Goal: Obtain resource: Download file/media

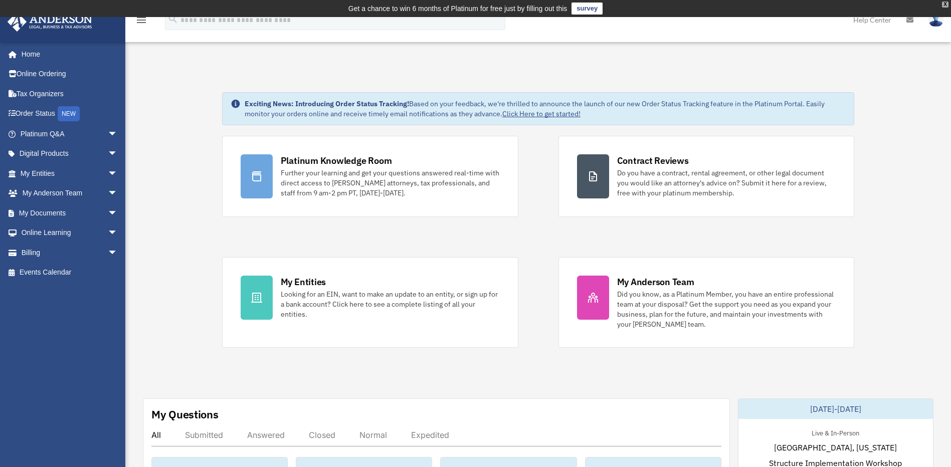
click at [945, 5] on div "X" at bounding box center [945, 5] width 7 height 6
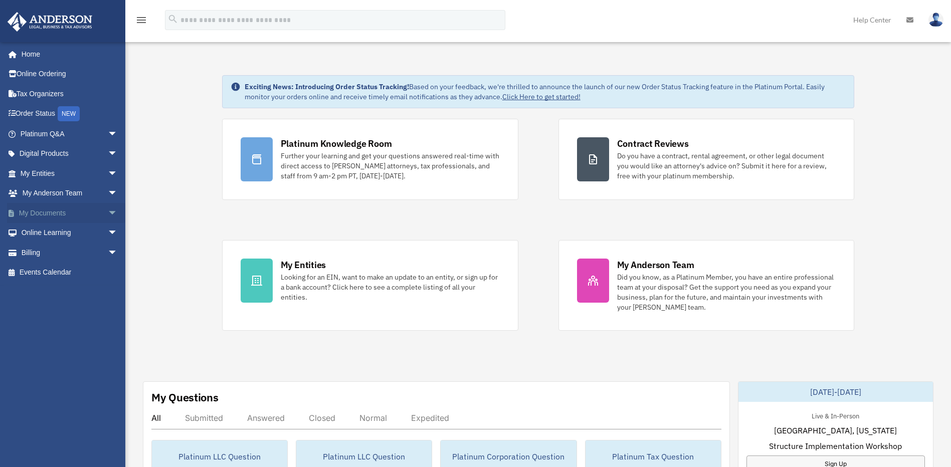
click at [63, 214] on link "My Documents arrow_drop_down" at bounding box center [70, 213] width 126 height 20
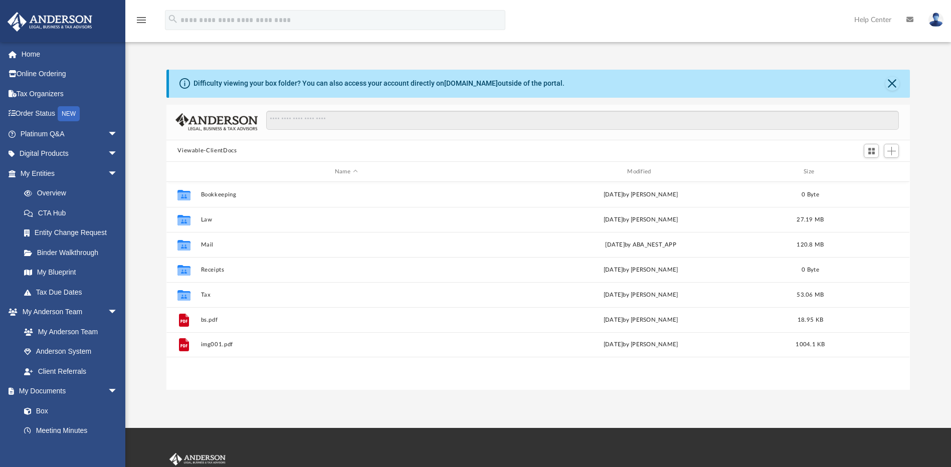
scroll to position [220, 736]
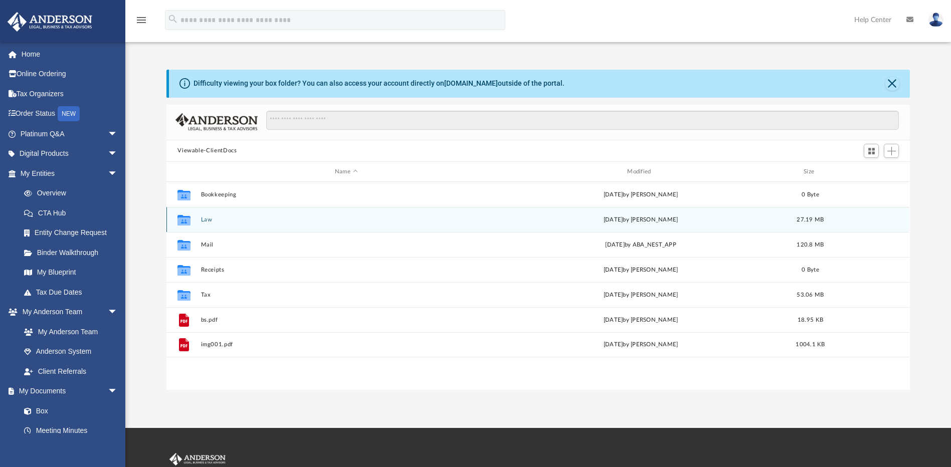
click at [206, 220] on button "Law" at bounding box center [346, 219] width 290 height 7
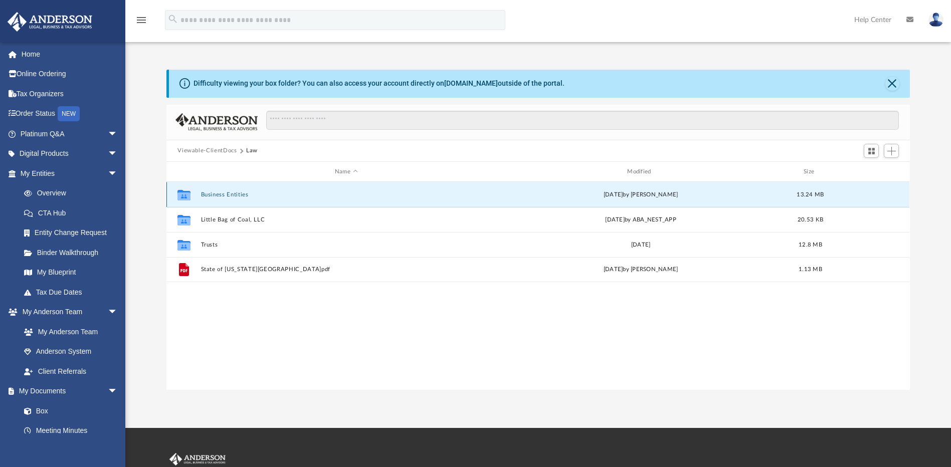
click at [224, 191] on button "Business Entities" at bounding box center [346, 194] width 290 height 7
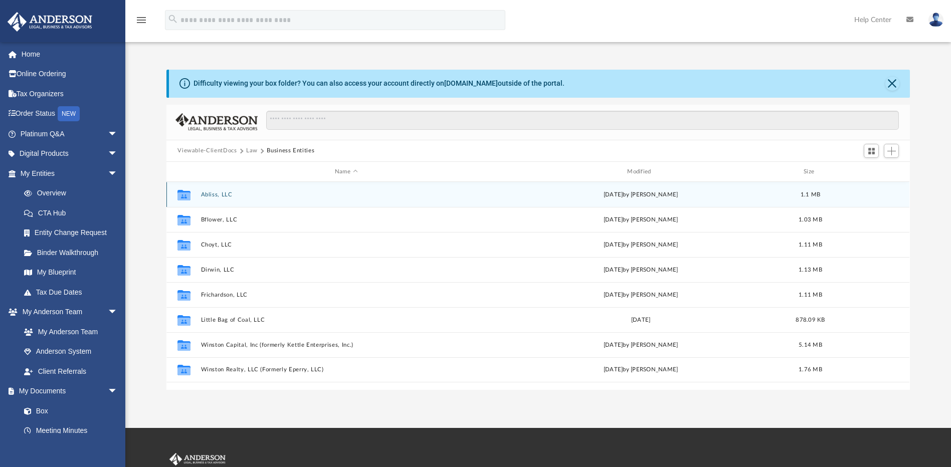
click at [228, 197] on button "Abliss, LLC" at bounding box center [346, 194] width 290 height 7
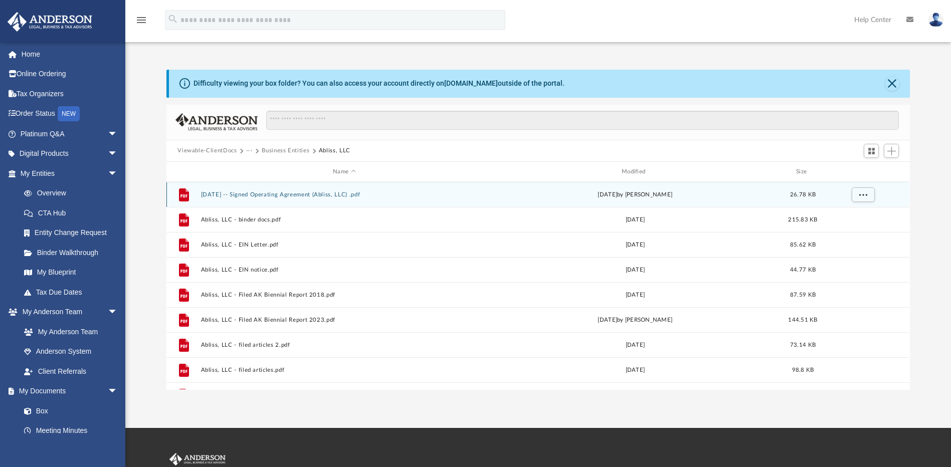
click at [313, 193] on button "[DATE] -- Signed Operating Agreement (Abliss, LLC) .pdf" at bounding box center [344, 194] width 287 height 7
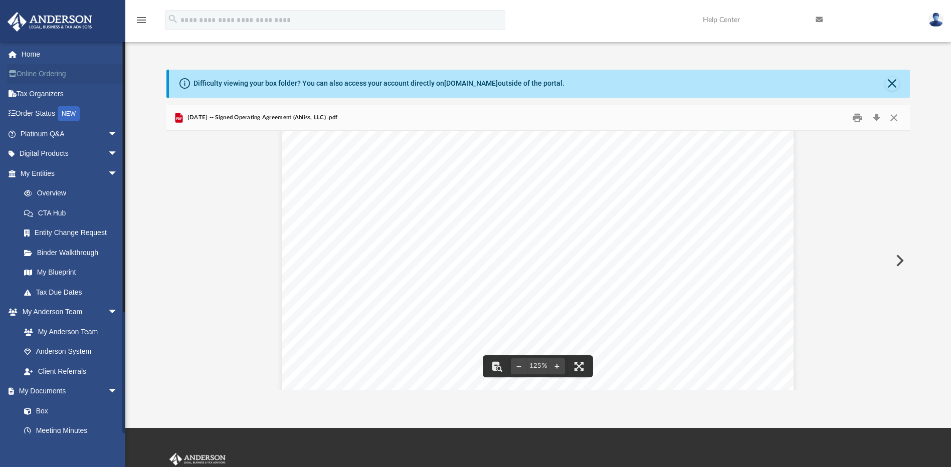
scroll to position [0, 0]
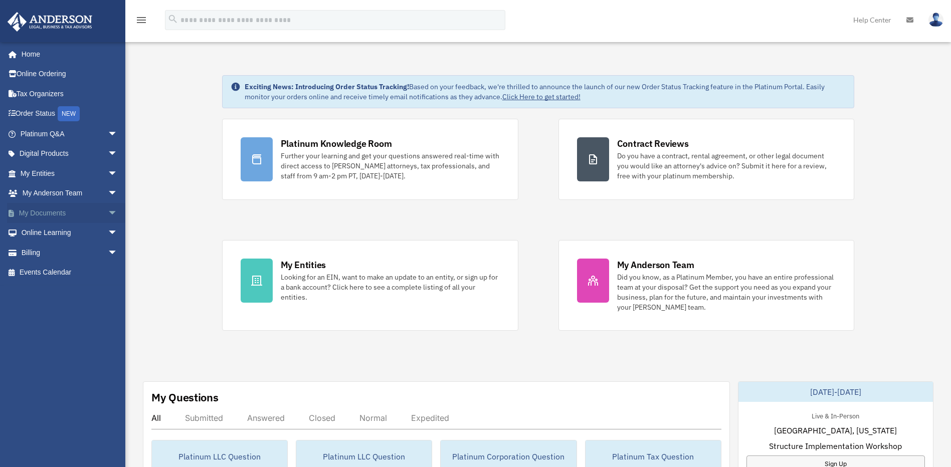
click at [108, 214] on span "arrow_drop_down" at bounding box center [118, 213] width 20 height 21
click at [108, 172] on span "arrow_drop_down" at bounding box center [118, 173] width 20 height 21
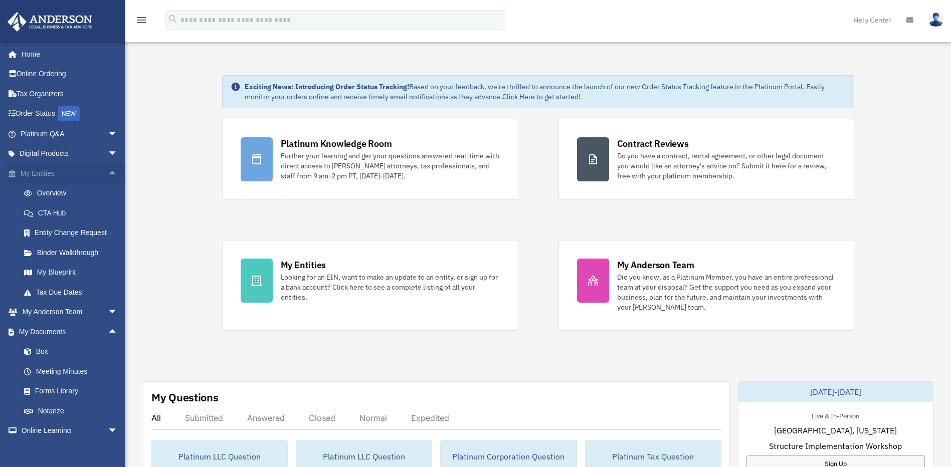
click at [108, 173] on span "arrow_drop_up" at bounding box center [118, 173] width 20 height 21
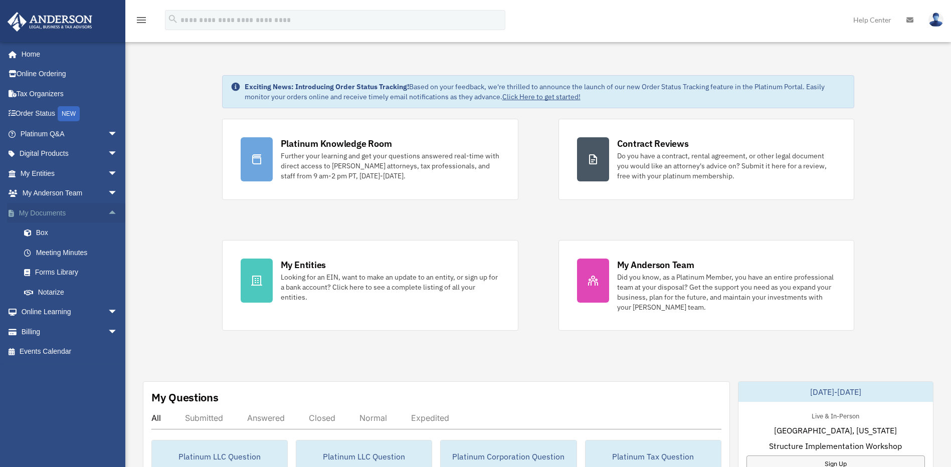
click at [108, 213] on span "arrow_drop_up" at bounding box center [118, 213] width 20 height 21
click at [108, 173] on span "arrow_drop_down" at bounding box center [118, 173] width 20 height 21
click at [108, 174] on span "arrow_drop_up" at bounding box center [118, 173] width 20 height 21
click at [108, 210] on span "arrow_drop_down" at bounding box center [118, 213] width 20 height 21
click at [44, 230] on link "Box" at bounding box center [73, 233] width 119 height 20
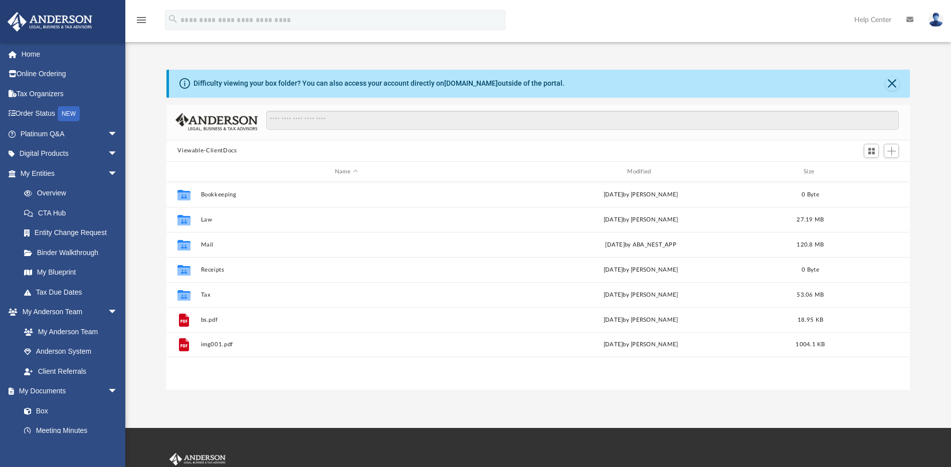
scroll to position [220, 736]
click at [893, 82] on button "Close" at bounding box center [892, 84] width 14 height 14
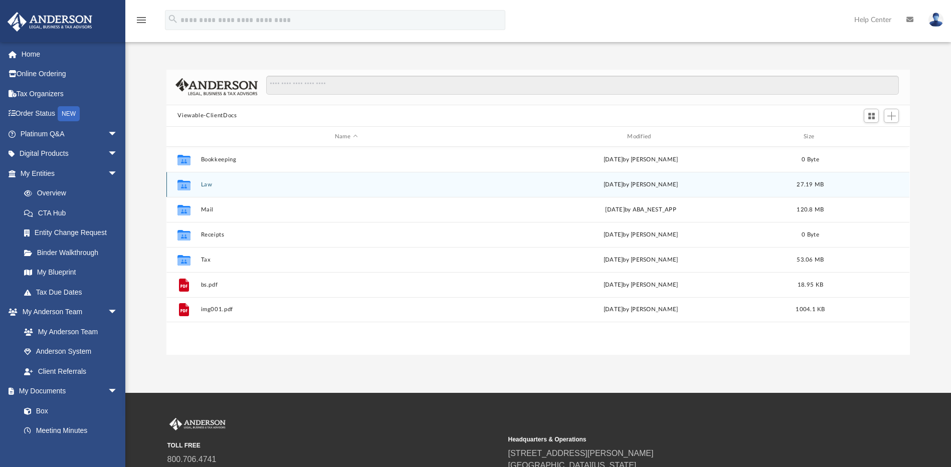
click at [221, 185] on button "Law" at bounding box center [346, 184] width 290 height 7
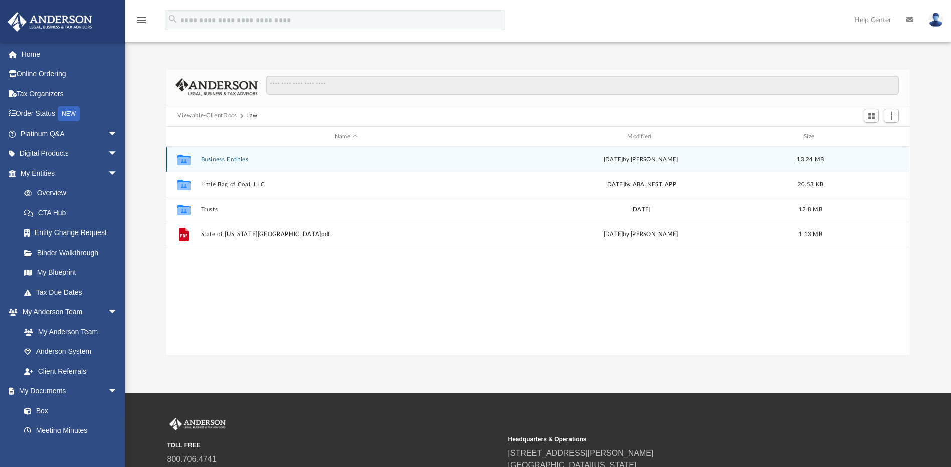
click at [238, 157] on button "Business Entities" at bounding box center [346, 159] width 290 height 7
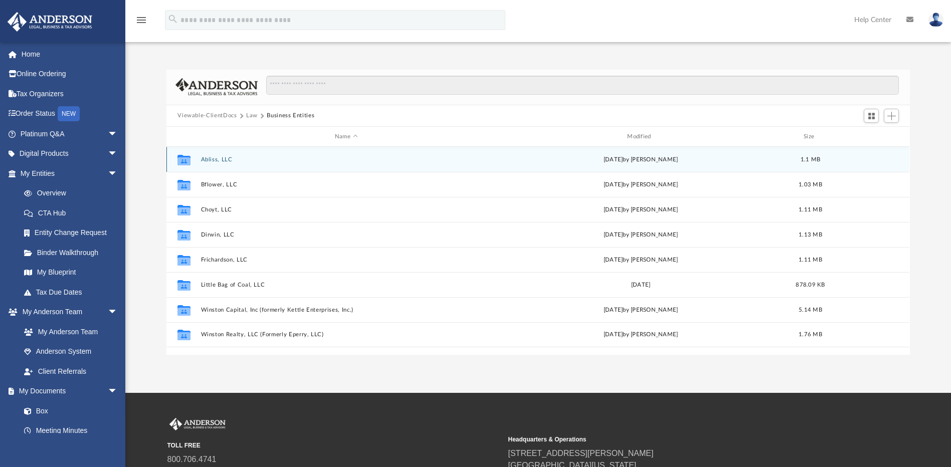
click at [274, 160] on button "Abliss, LLC" at bounding box center [346, 159] width 290 height 7
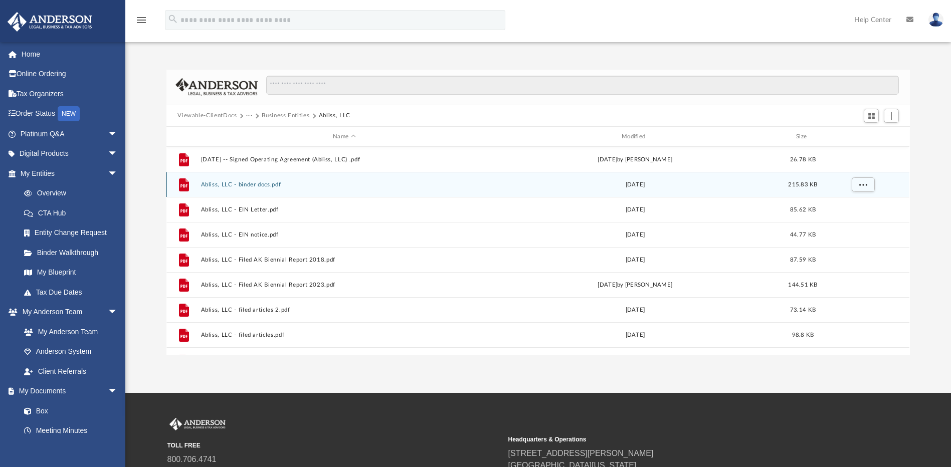
click at [263, 184] on button "Abliss, LLC - binder docs.pdf" at bounding box center [344, 184] width 287 height 7
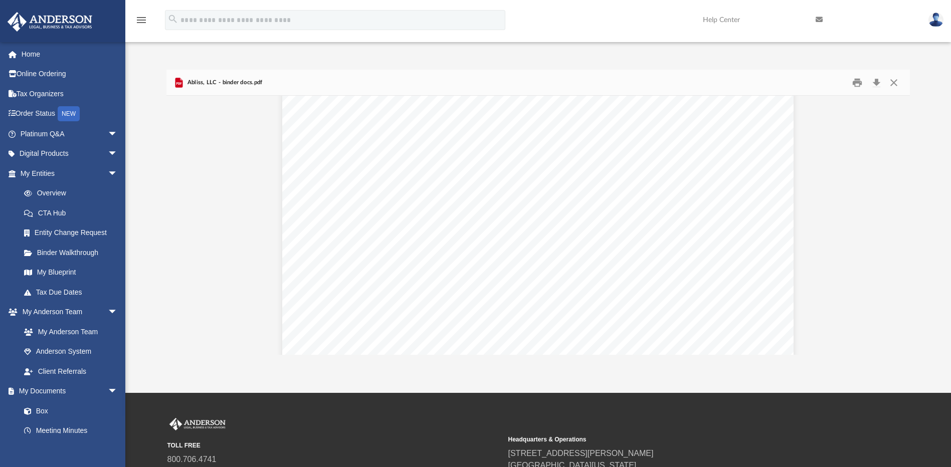
scroll to position [50, 0]
click at [857, 85] on button "Print" at bounding box center [857, 83] width 20 height 16
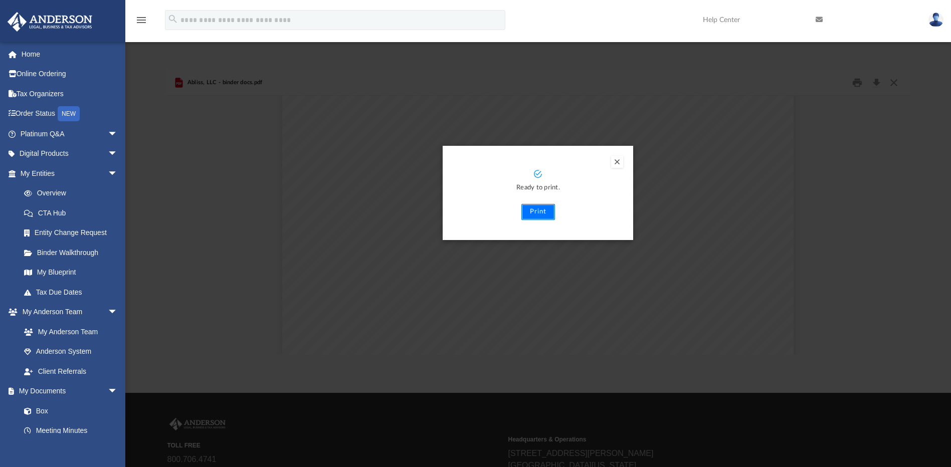
click at [543, 213] on button "Print" at bounding box center [538, 212] width 34 height 16
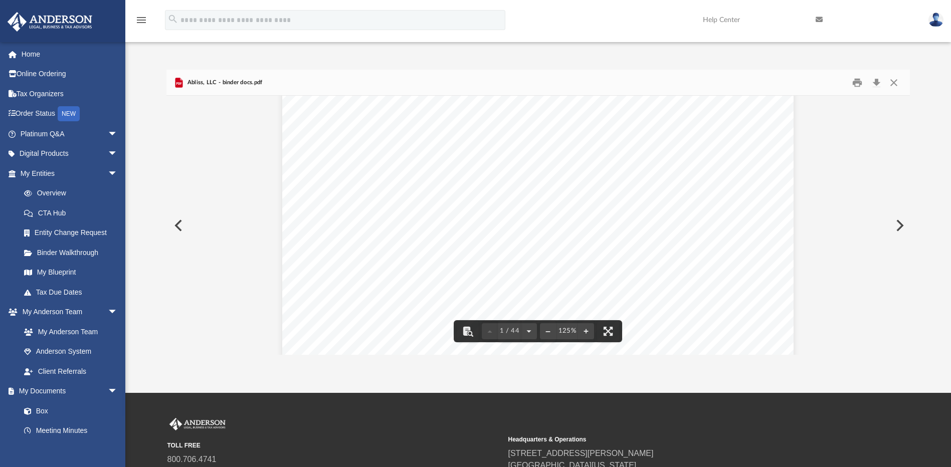
scroll to position [0, 0]
click at [182, 226] on button "Preview" at bounding box center [177, 225] width 22 height 28
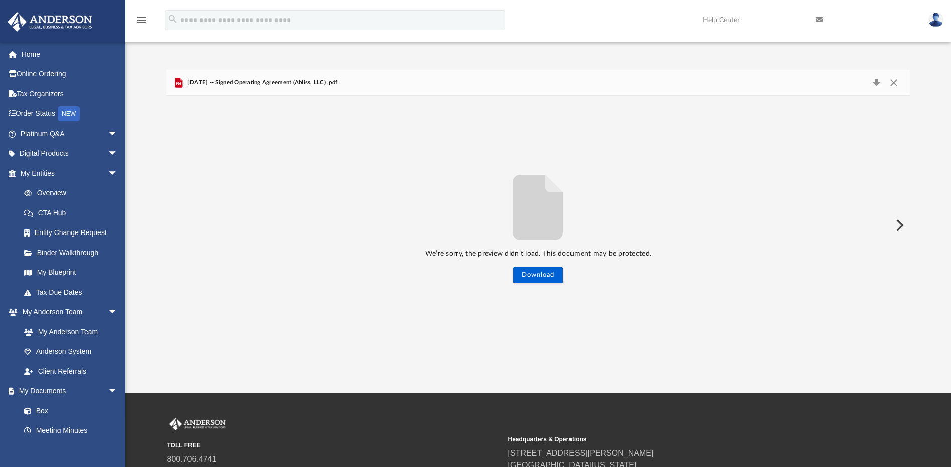
click at [898, 226] on button "Preview" at bounding box center [898, 225] width 22 height 28
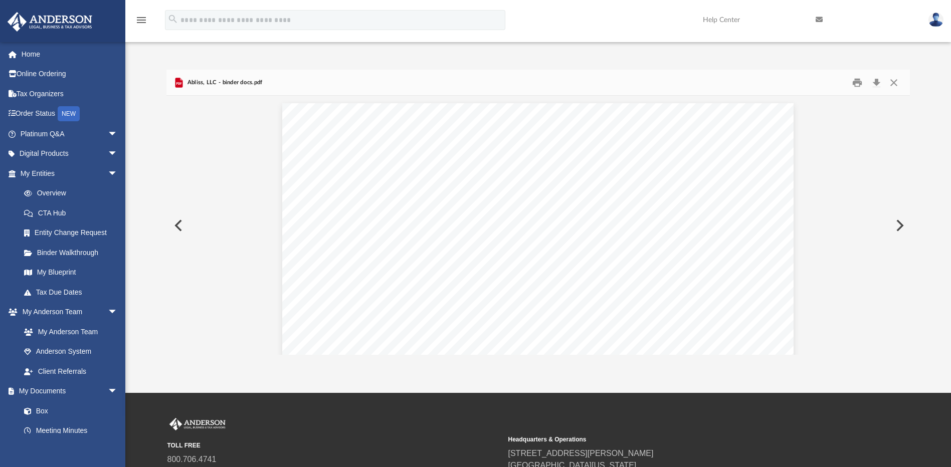
click at [898, 226] on button "Preview" at bounding box center [898, 225] width 22 height 28
click at [208, 83] on span "Abliss, LLC - EIN Letter.pdf" at bounding box center [222, 82] width 75 height 9
click at [181, 224] on button "Preview" at bounding box center [177, 225] width 22 height 28
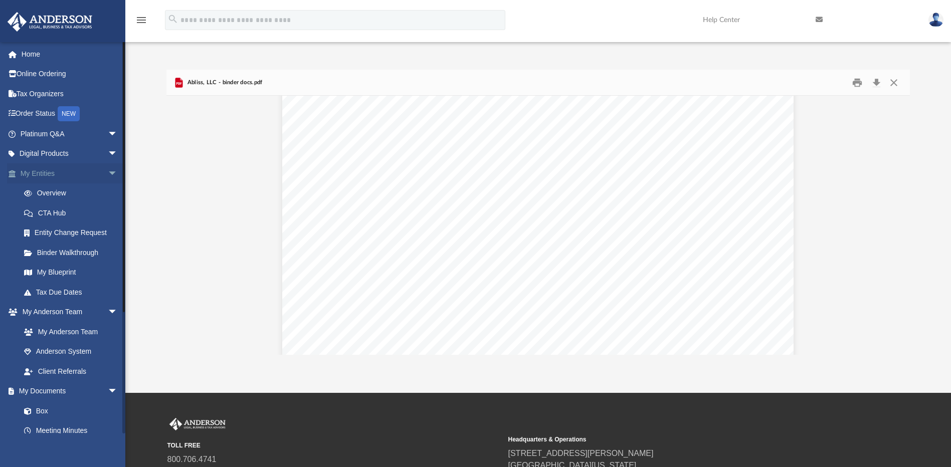
click at [108, 172] on span "arrow_drop_down" at bounding box center [118, 173] width 20 height 21
click at [108, 191] on span "arrow_drop_down" at bounding box center [118, 193] width 20 height 21
click at [108, 211] on span "arrow_drop_down" at bounding box center [118, 213] width 20 height 21
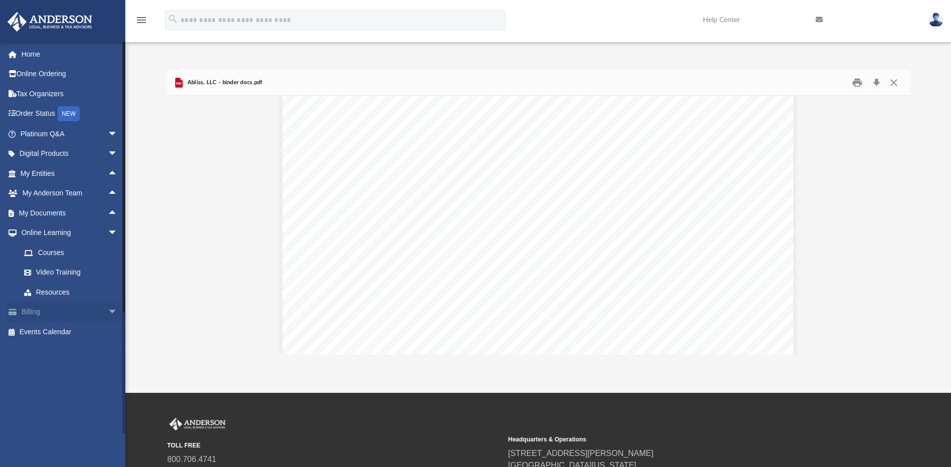
click at [108, 310] on span "arrow_drop_down" at bounding box center [118, 312] width 20 height 21
click at [108, 233] on span "arrow_drop_down" at bounding box center [118, 233] width 20 height 21
click at [108, 211] on span "arrow_drop_up" at bounding box center [118, 213] width 20 height 21
click at [41, 230] on link "Box" at bounding box center [73, 233] width 119 height 20
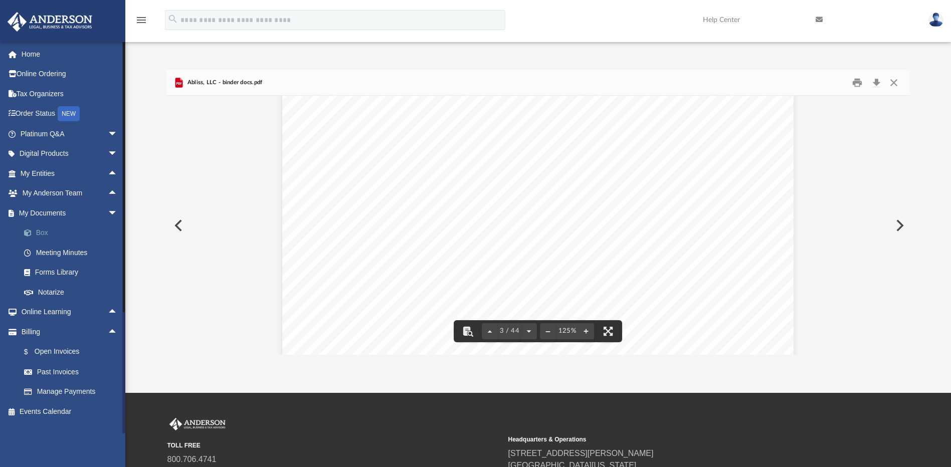
click at [43, 233] on link "Box" at bounding box center [73, 233] width 119 height 20
click at [893, 82] on button "Close" at bounding box center [893, 83] width 18 height 16
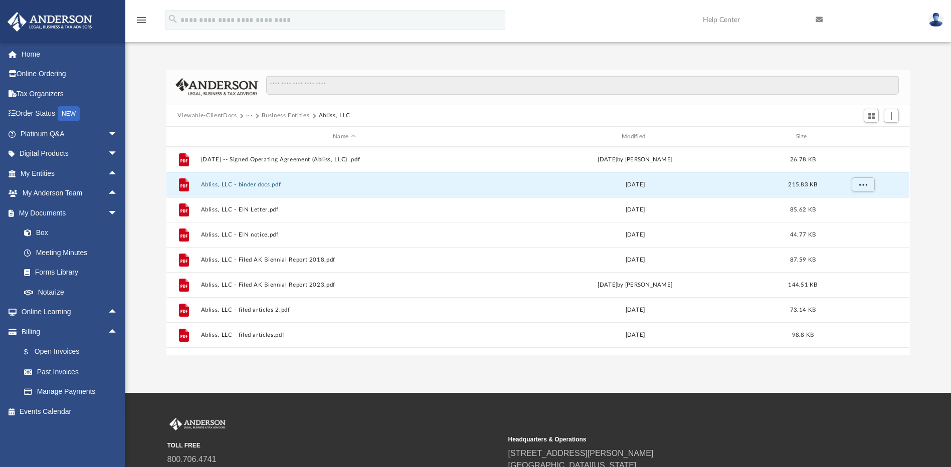
click at [276, 117] on button "Business Entities" at bounding box center [286, 115] width 48 height 9
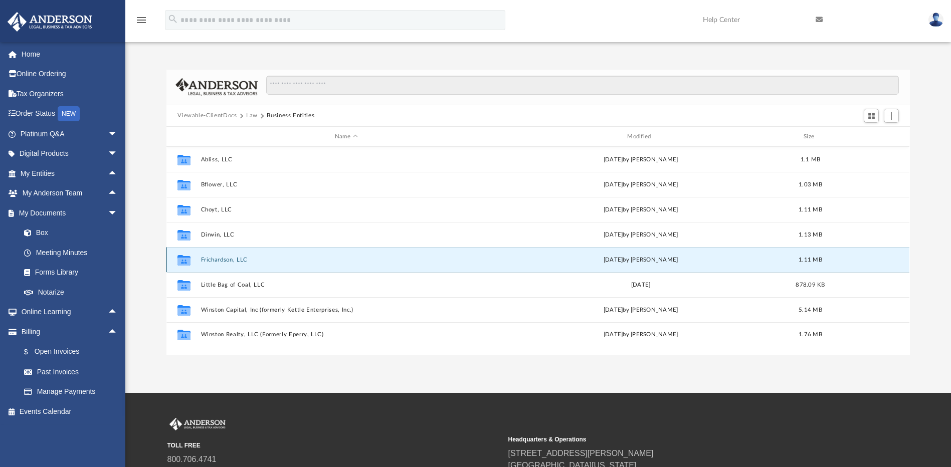
click at [235, 258] on button "Frichardson, LLC" at bounding box center [346, 260] width 290 height 7
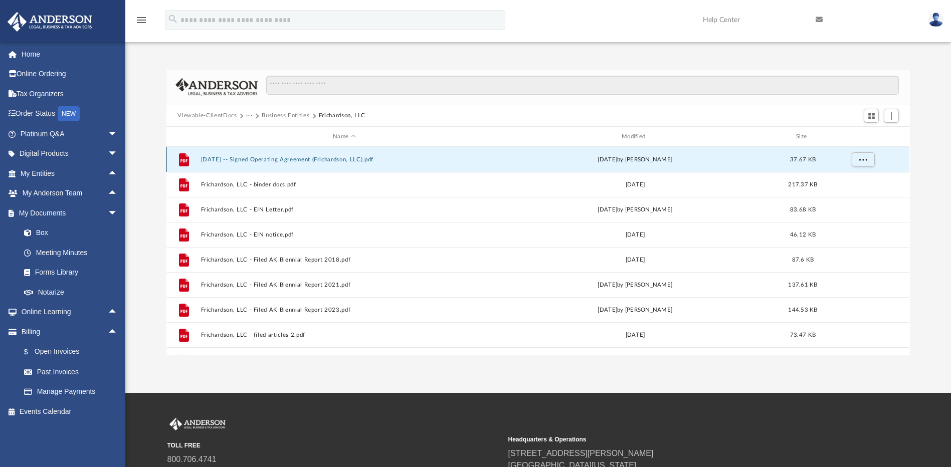
click at [287, 161] on button "2018.01.28 -- Signed Operating Agreement (Frichardson, LLC).pdf" at bounding box center [344, 159] width 287 height 7
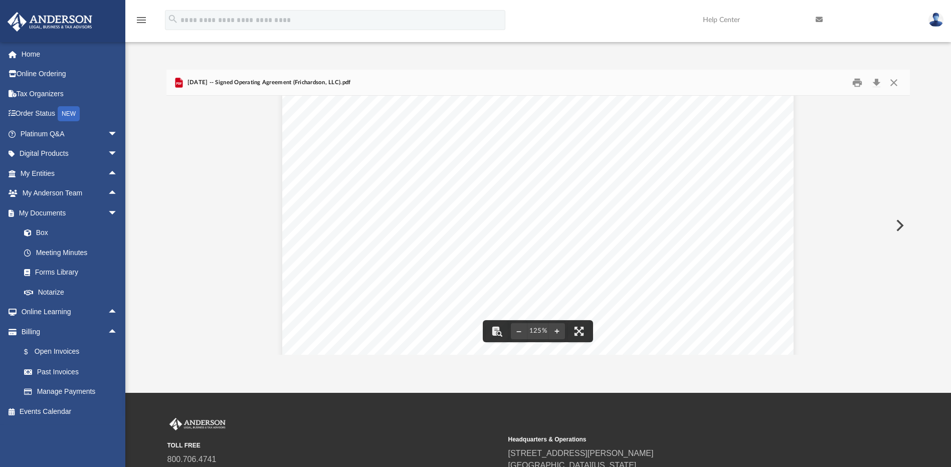
scroll to position [0, 0]
click at [894, 82] on button "Close" at bounding box center [893, 83] width 18 height 16
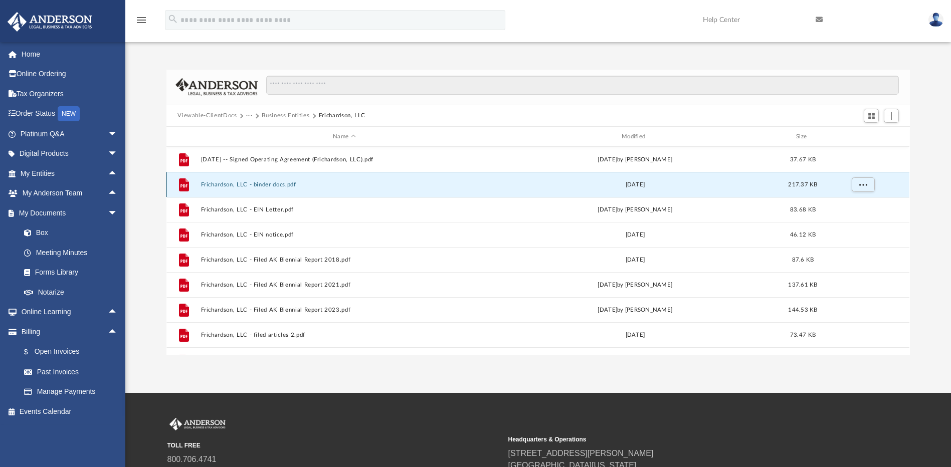
click at [227, 185] on button "Frichardson, LLC - binder docs.pdf" at bounding box center [344, 184] width 287 height 7
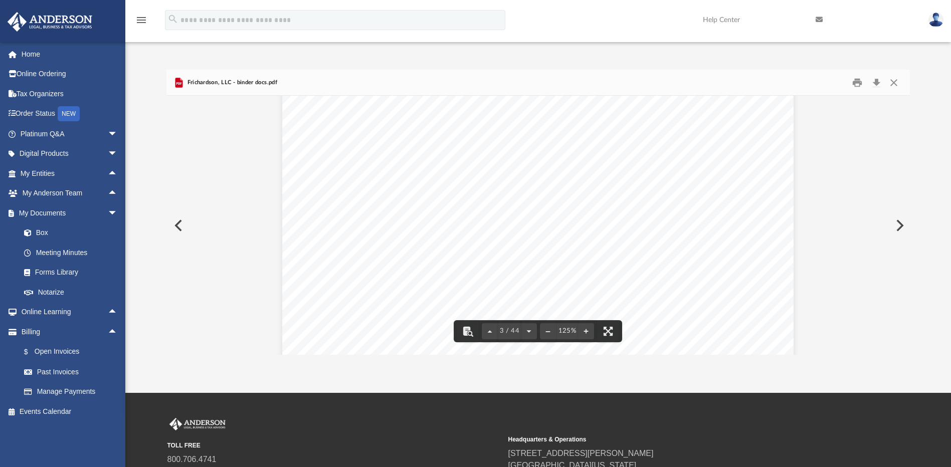
scroll to position [1403, 0]
click at [855, 83] on button "Print" at bounding box center [857, 83] width 20 height 16
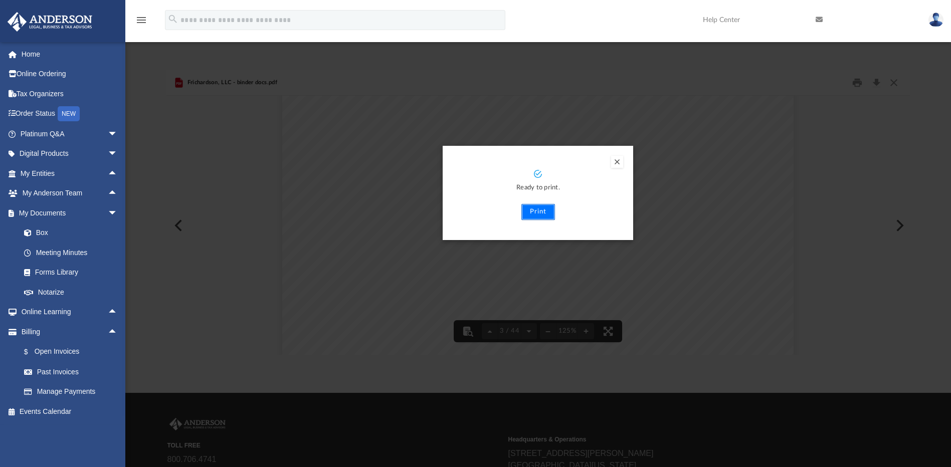
click at [535, 209] on button "Print" at bounding box center [538, 212] width 34 height 16
